Goal: Task Accomplishment & Management: Manage account settings

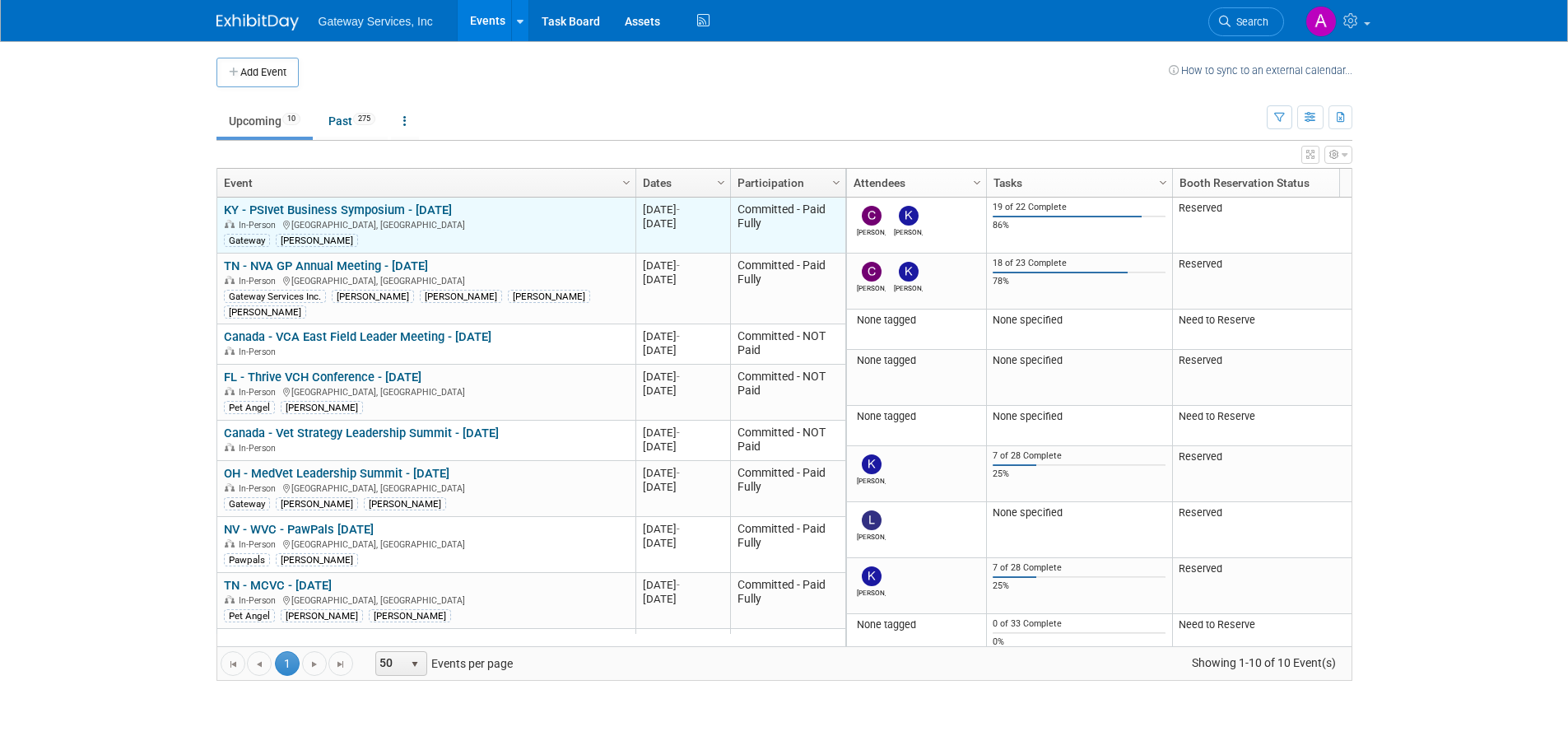
click at [358, 216] on link "KY - PSIvet Business Symposium - [DATE]" at bounding box center [338, 210] width 228 height 15
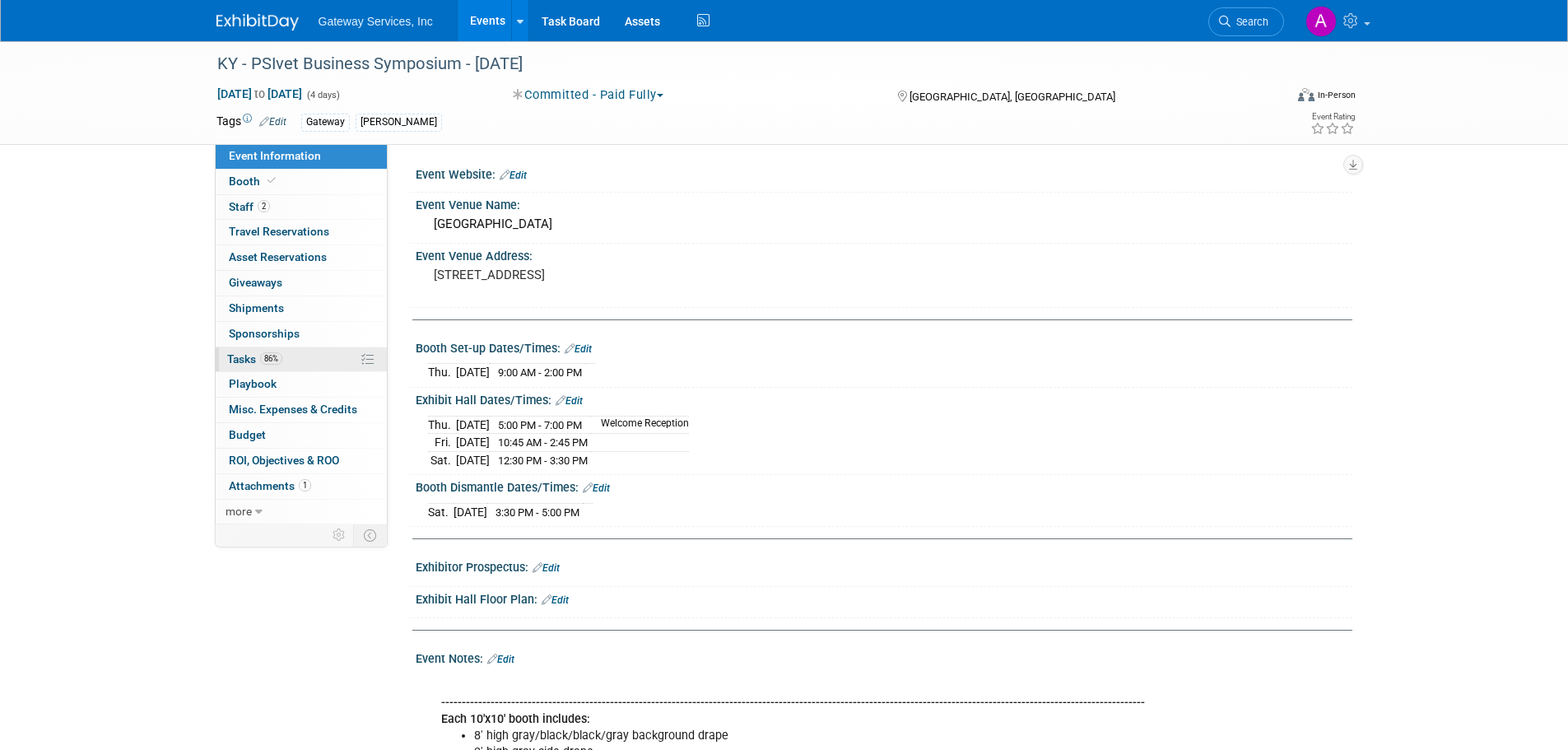
click at [300, 352] on link "86% Tasks 86%" at bounding box center [301, 359] width 171 height 25
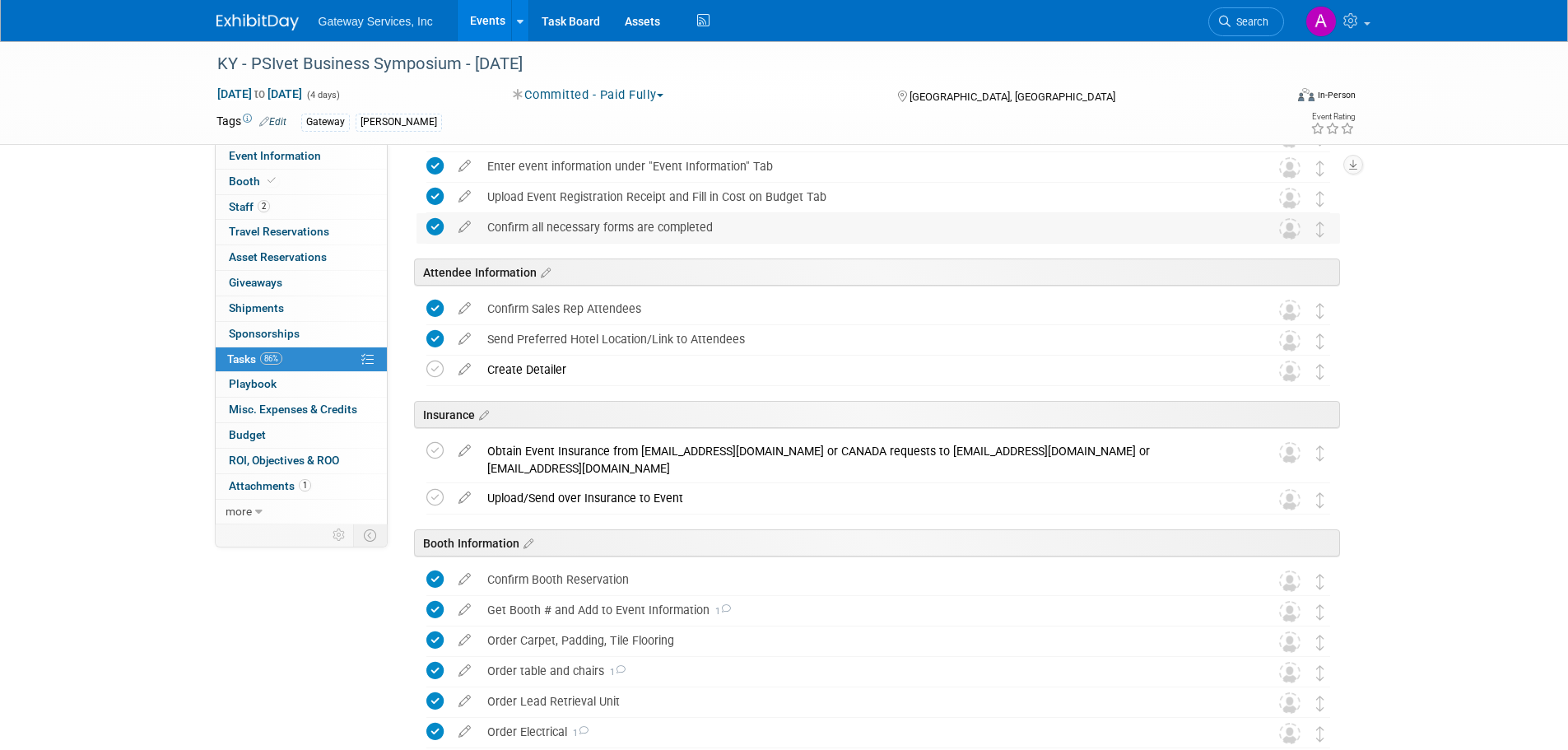
scroll to position [98, 0]
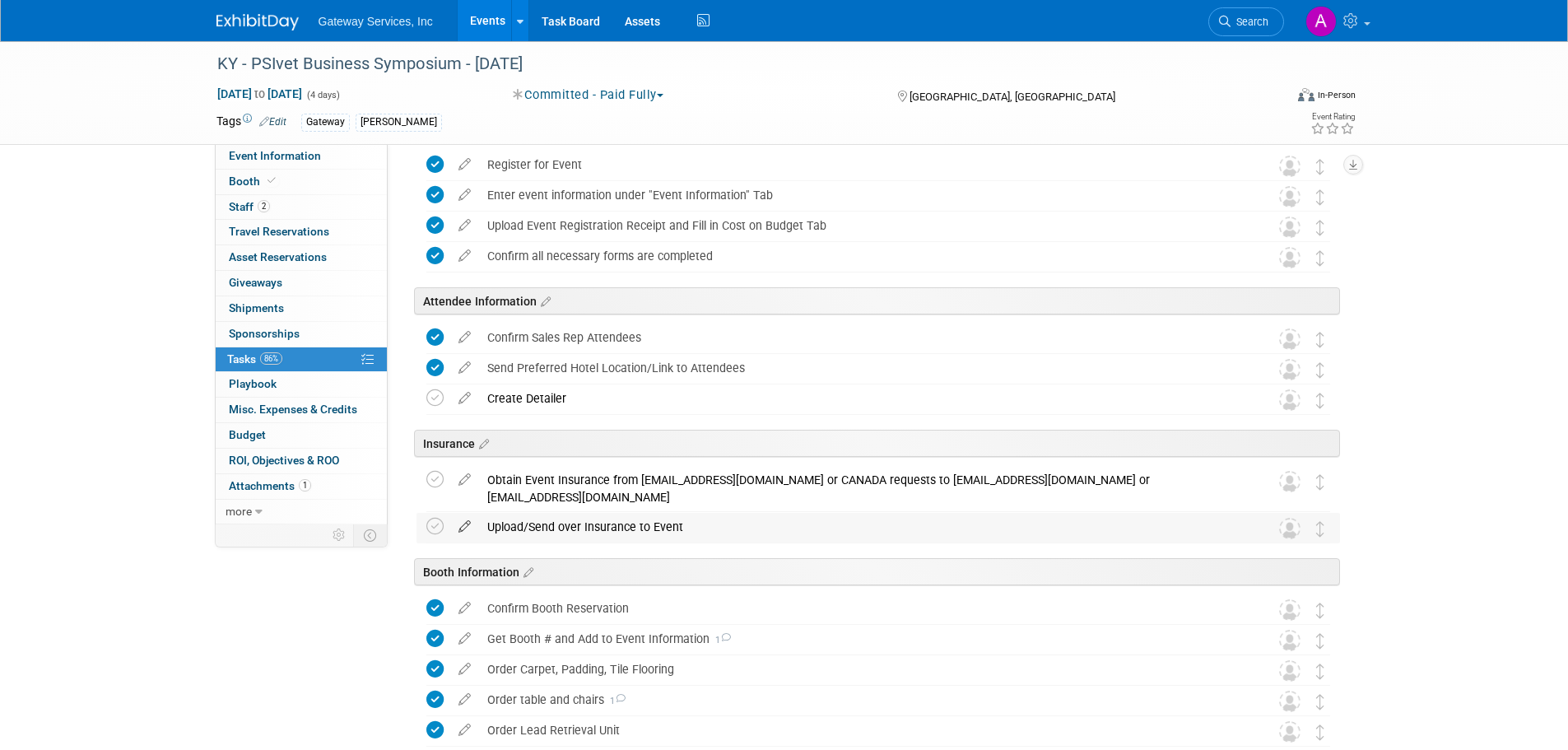
click at [462, 523] on icon at bounding box center [464, 523] width 29 height 20
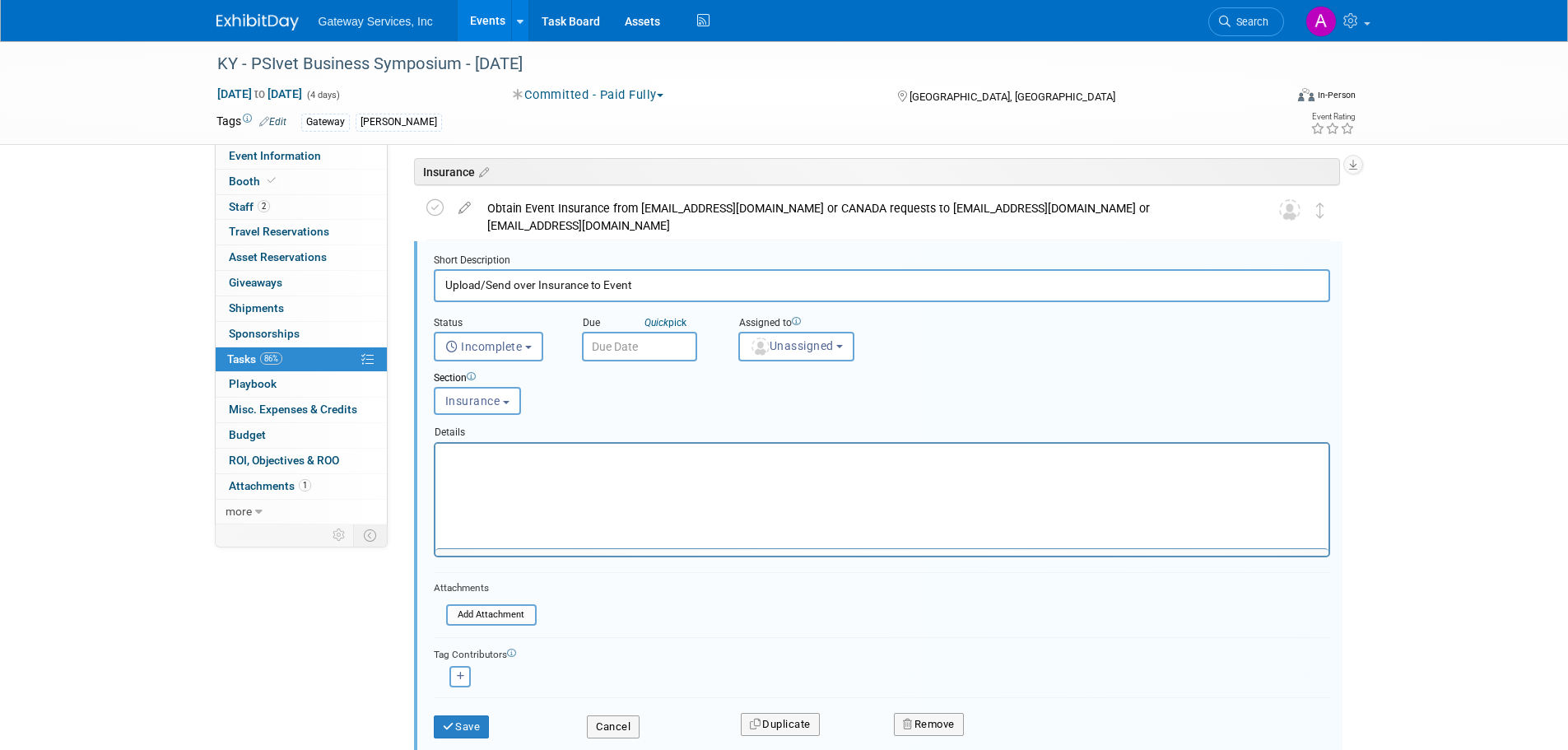
scroll to position [0, 0]
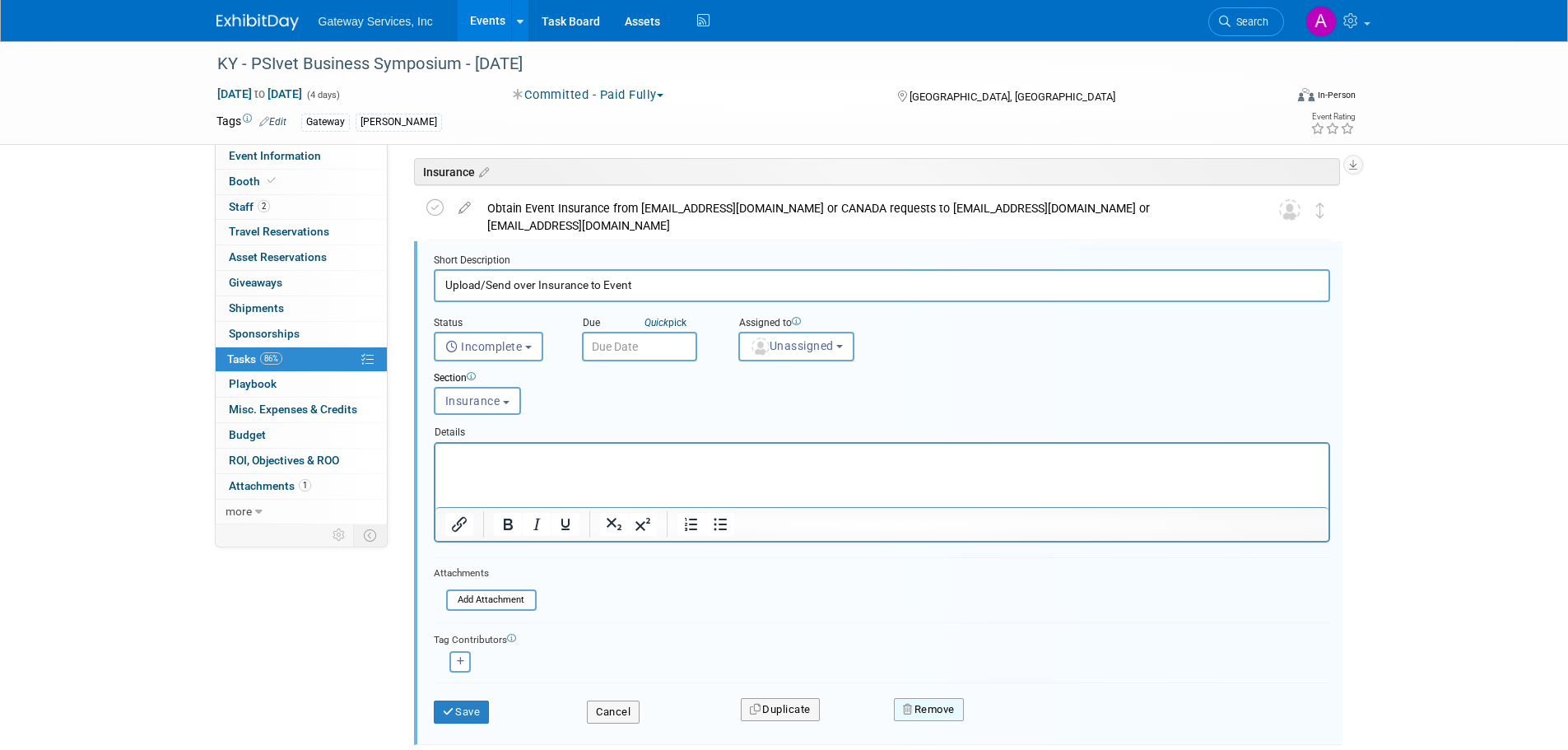
click at [926, 712] on button "Remove" at bounding box center [928, 709] width 70 height 23
click at [1030, 724] on link "Yes" at bounding box center [1021, 722] width 48 height 27
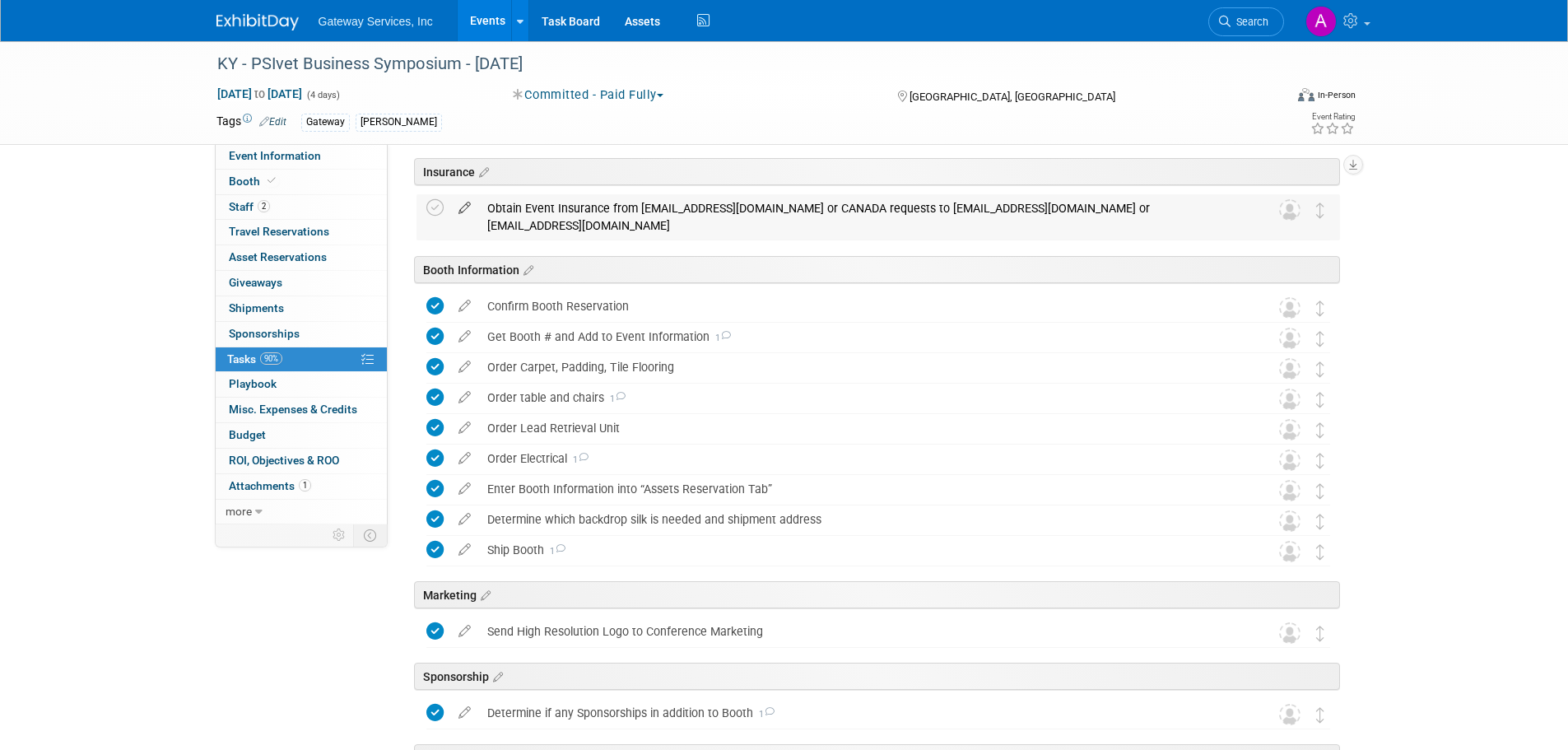
click at [465, 207] on icon at bounding box center [464, 204] width 29 height 20
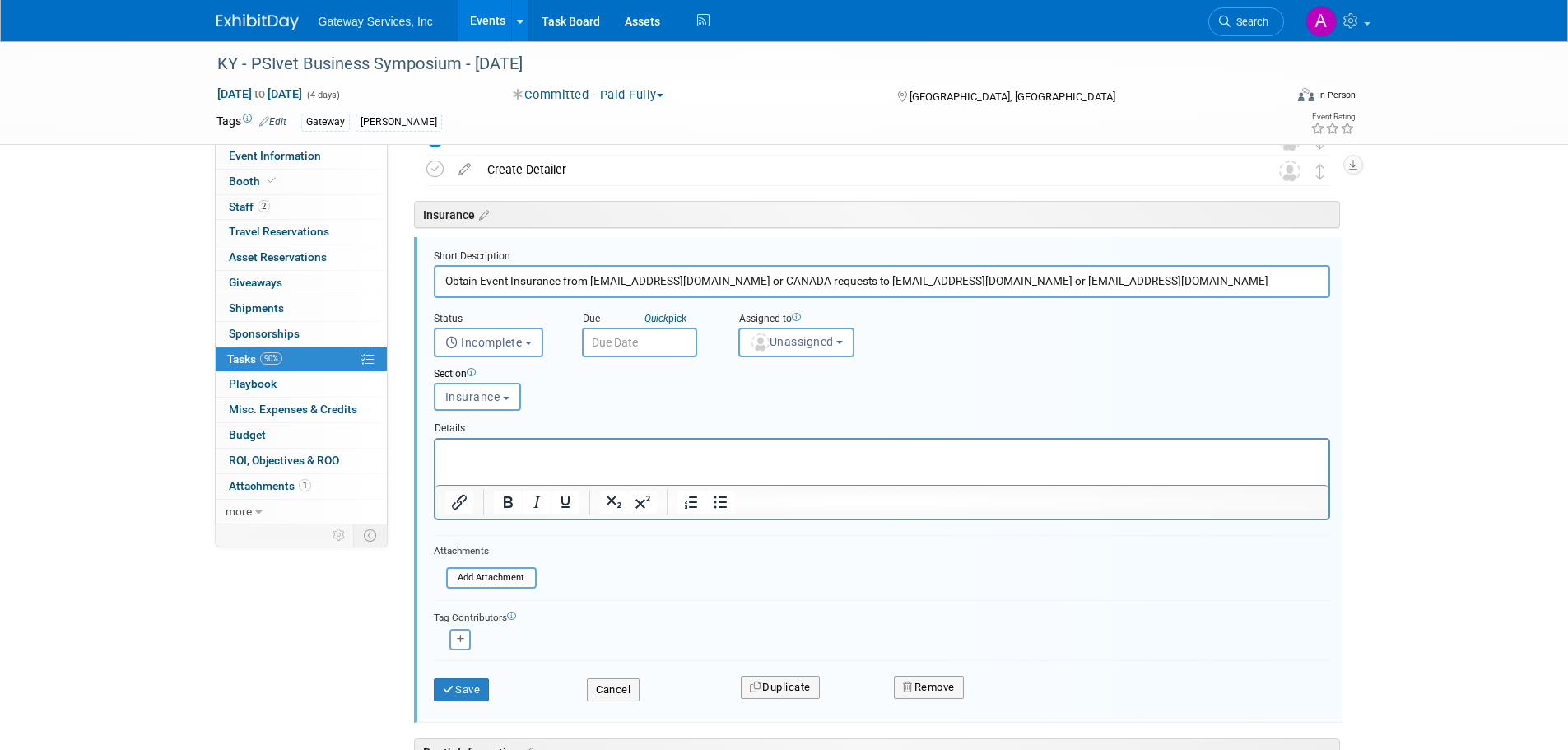
scroll to position [323, 0]
click at [938, 697] on button "Remove" at bounding box center [928, 691] width 70 height 23
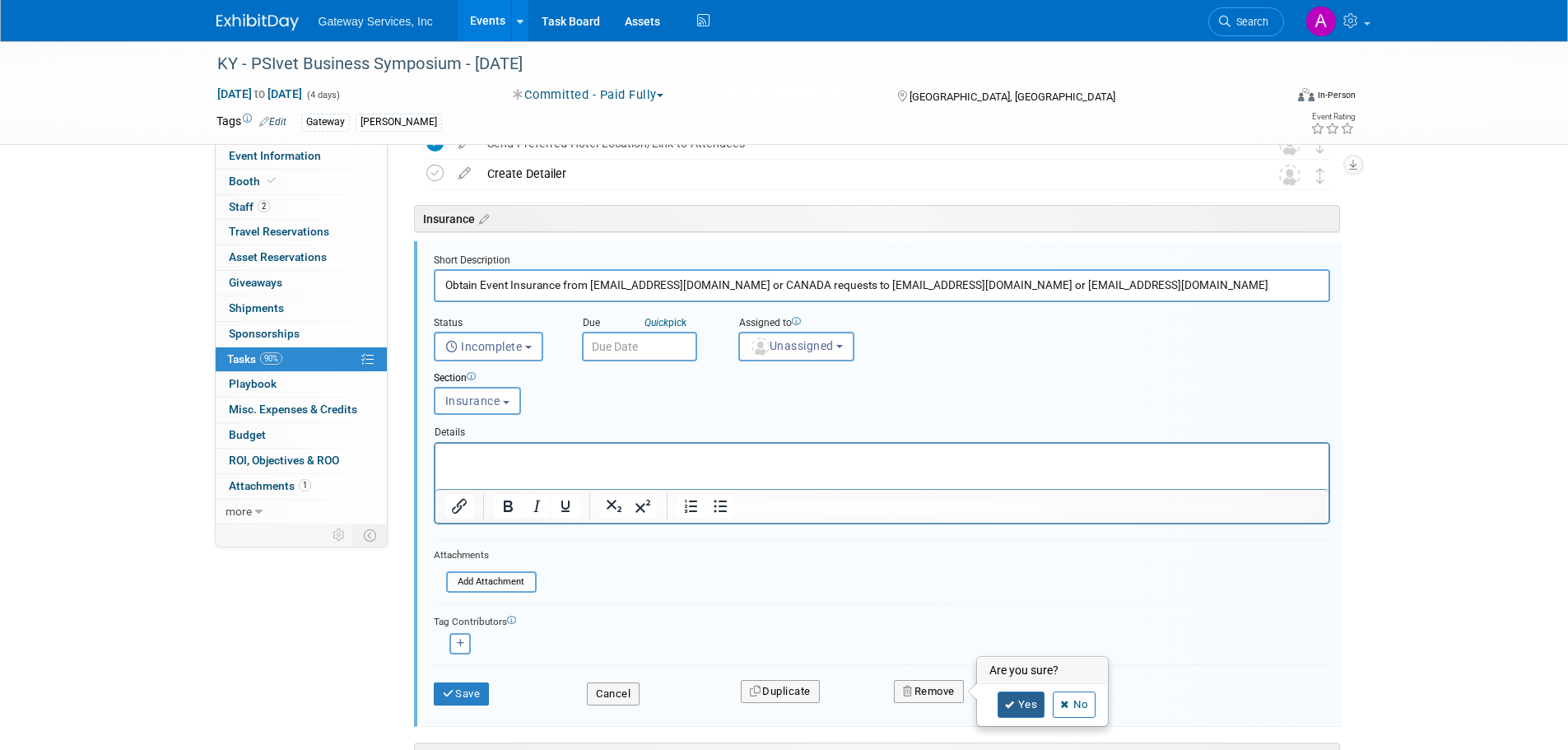
click at [1011, 700] on icon at bounding box center [1009, 705] width 10 height 9
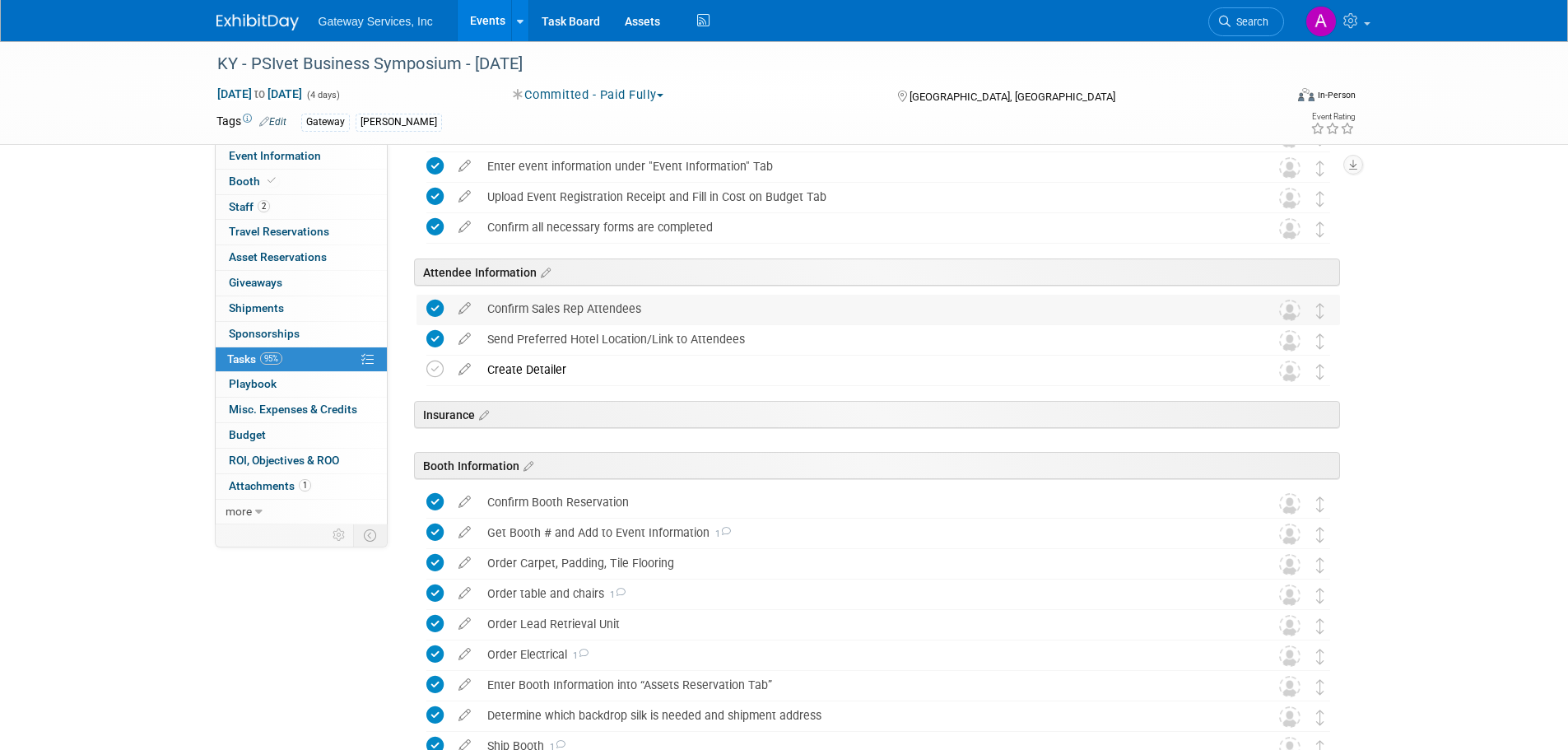
scroll to position [76, 0]
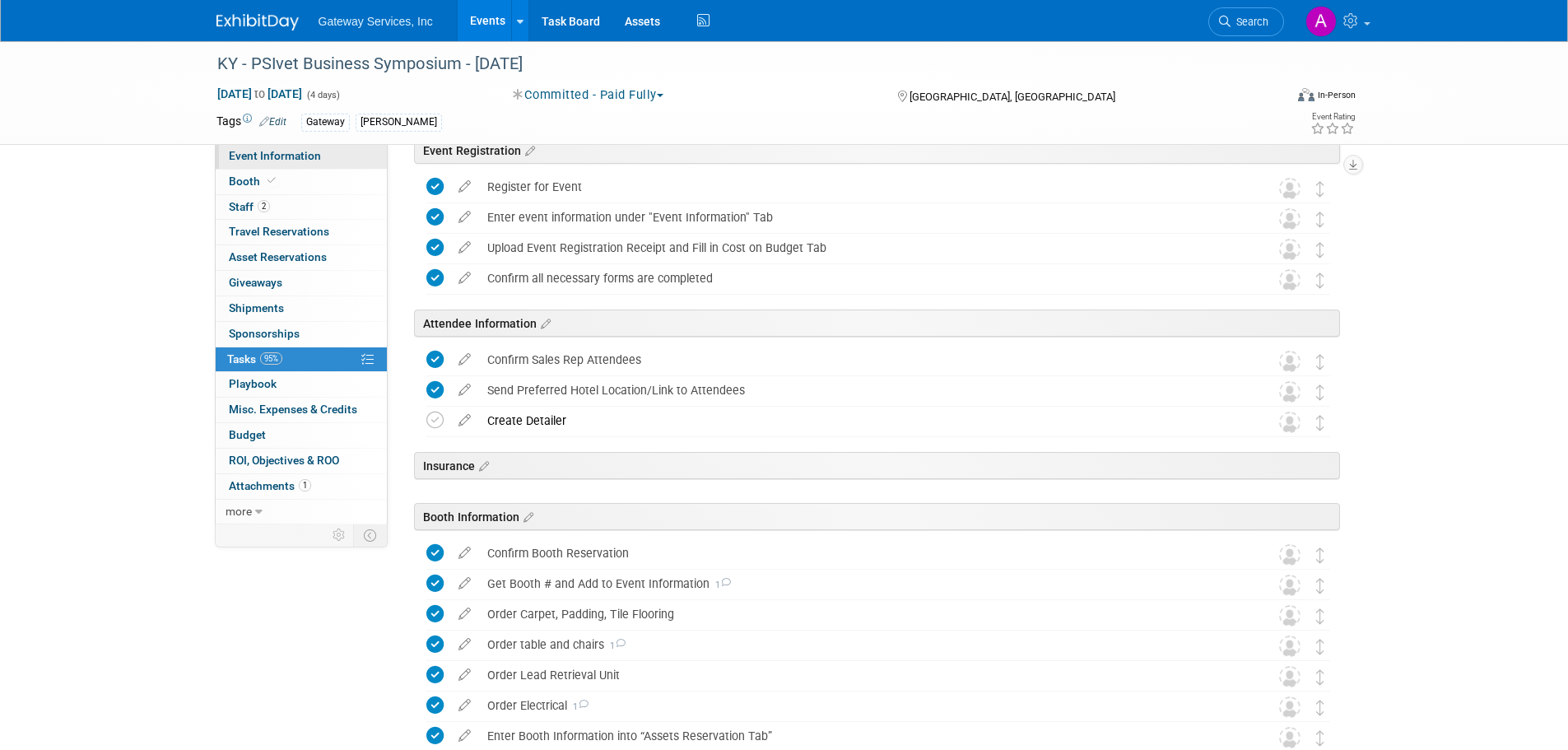
click at [314, 164] on link "Event Information" at bounding box center [301, 156] width 171 height 25
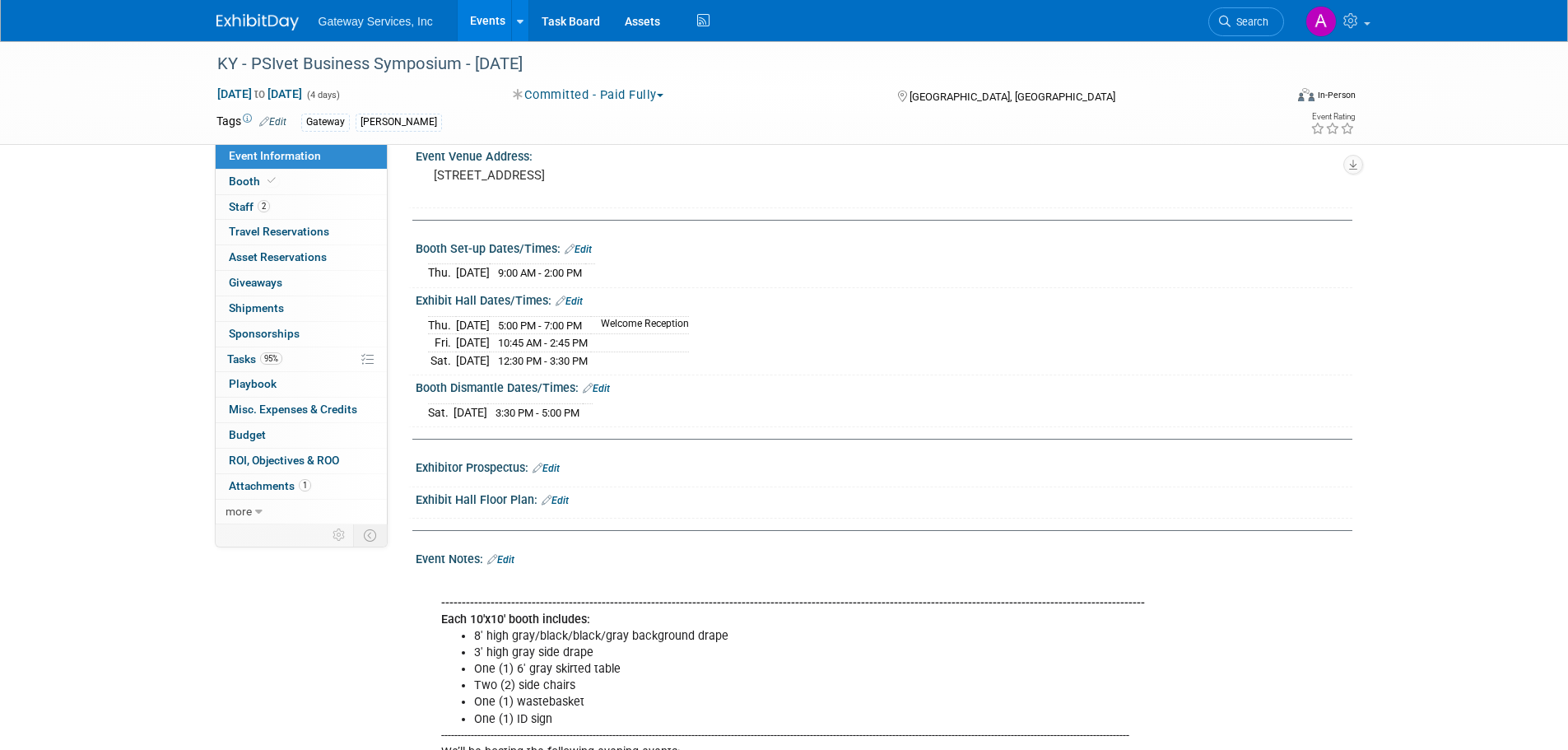
scroll to position [0, 0]
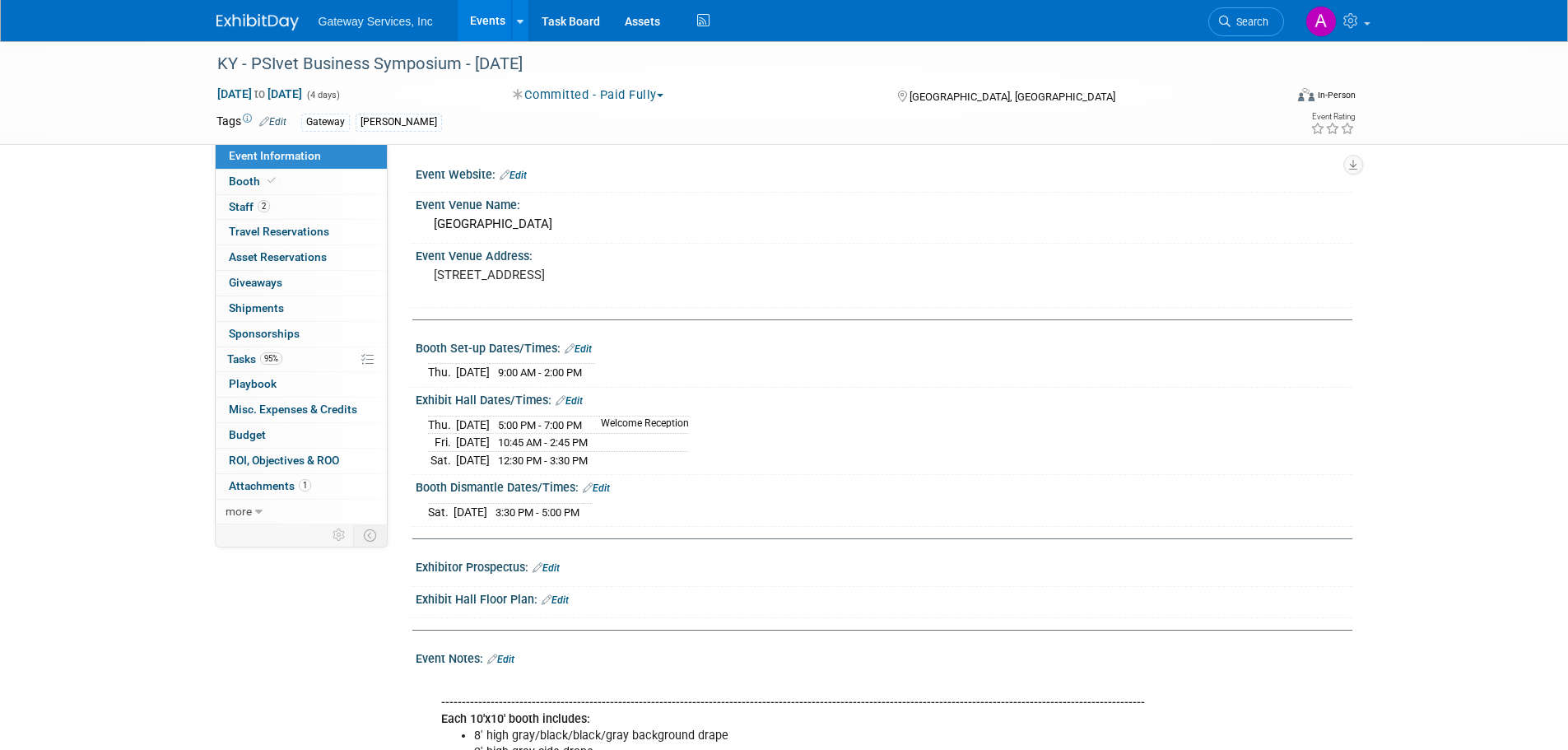
click at [248, 12] on link at bounding box center [267, 14] width 102 height 13
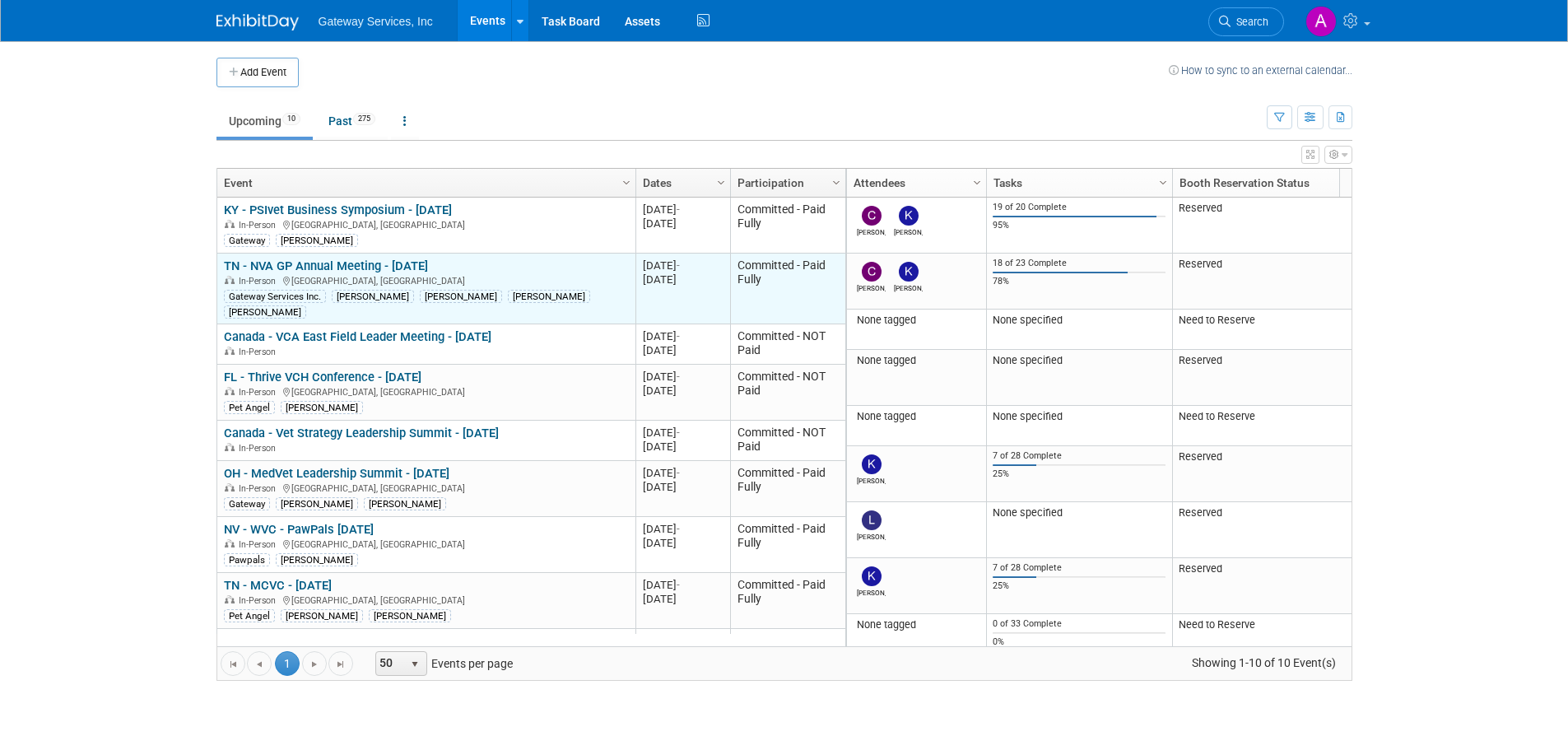
click at [419, 262] on link "TN - NVA GP Annual Meeting - [DATE]" at bounding box center [326, 266] width 204 height 15
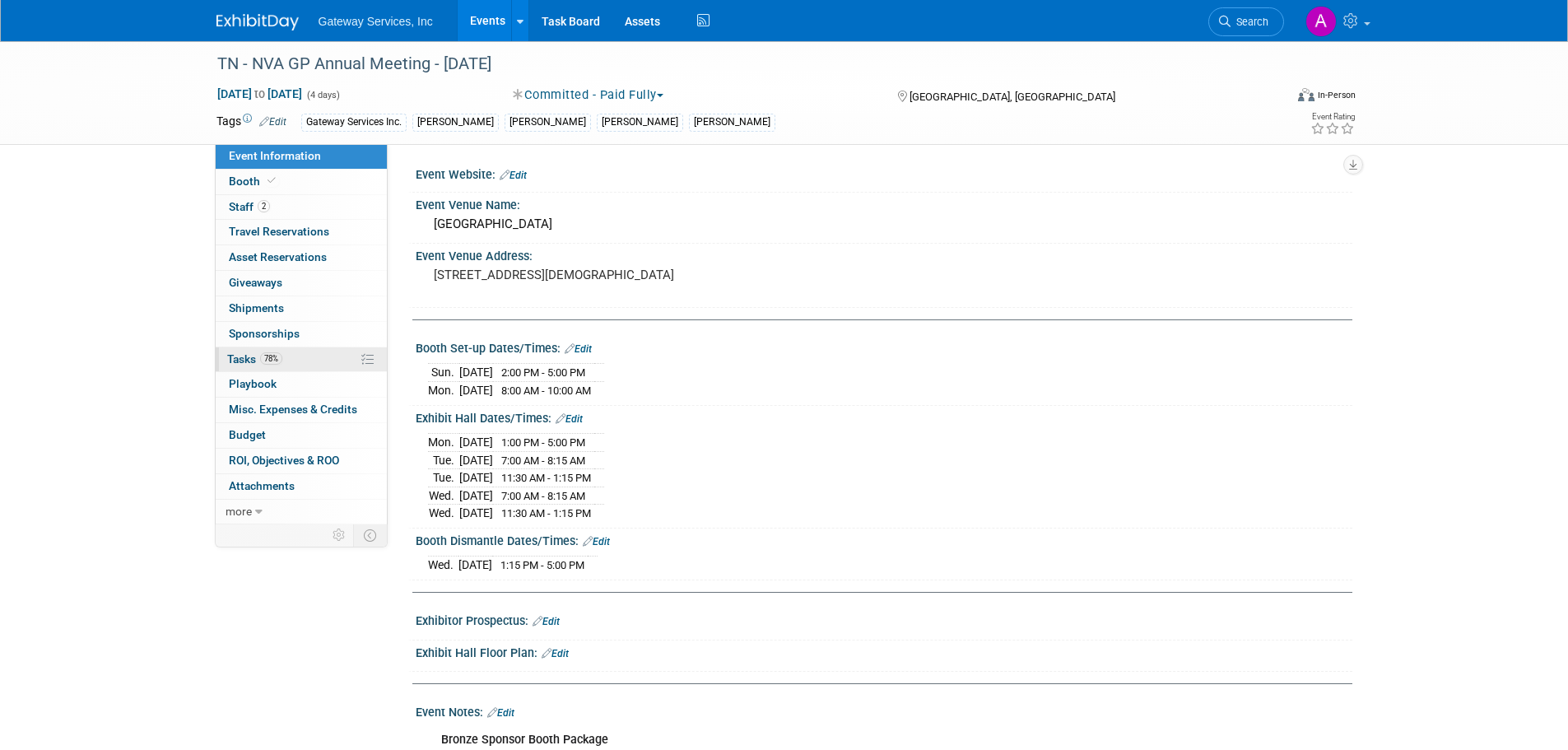
click at [332, 363] on link "78% Tasks 78%" at bounding box center [301, 359] width 171 height 25
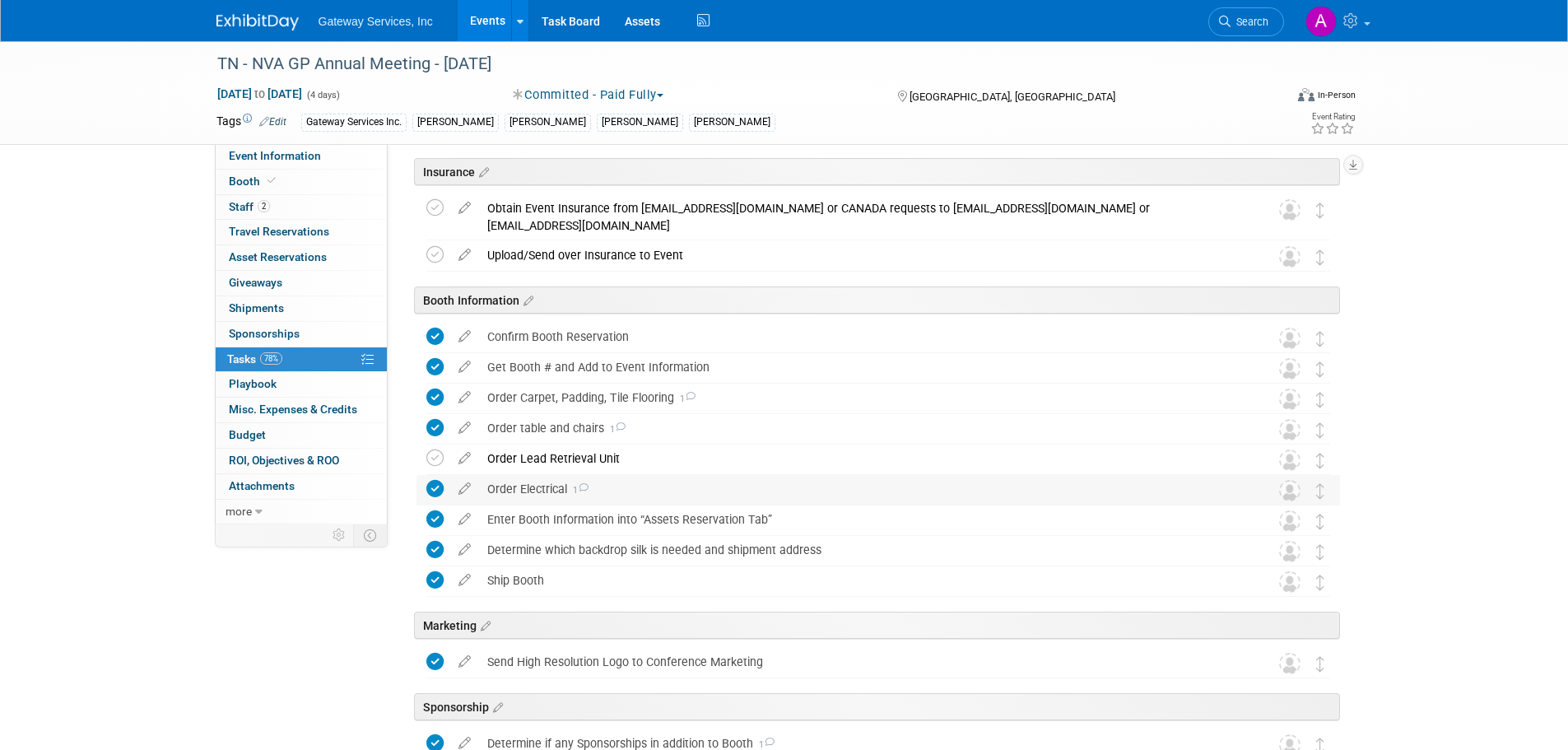
scroll to position [376, 0]
